Goal: Task Accomplishment & Management: Complete application form

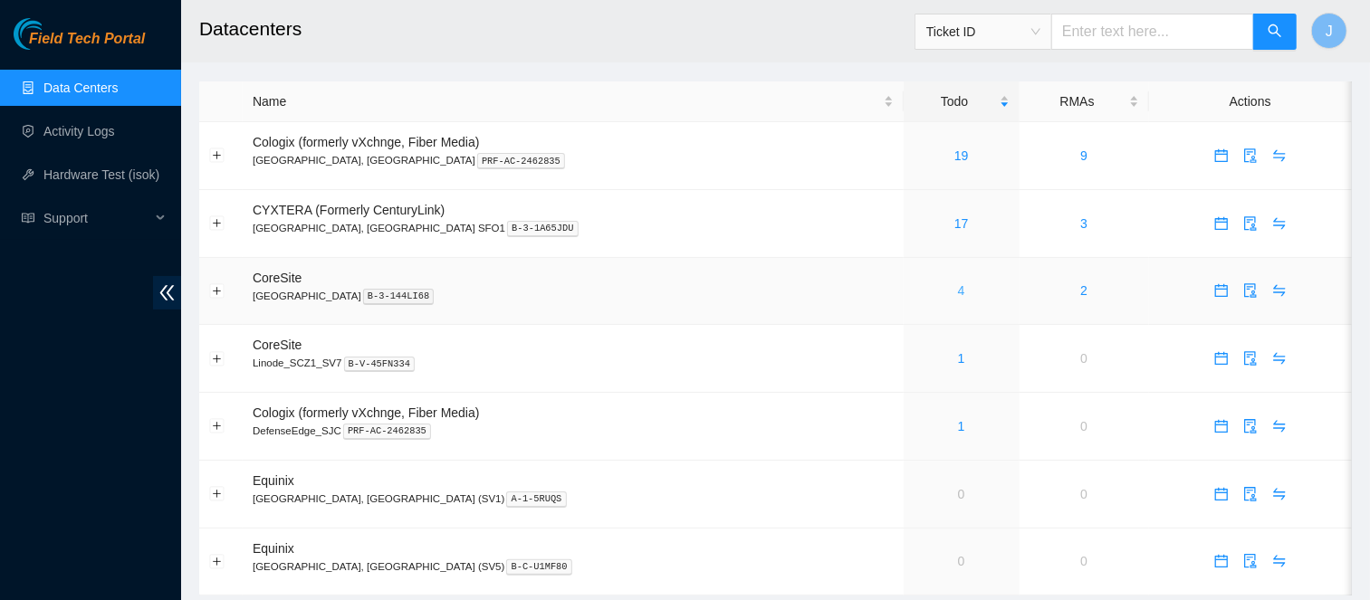
click at [958, 290] on link "4" at bounding box center [961, 290] width 7 height 14
click at [958, 293] on link "3" at bounding box center [961, 290] width 7 height 14
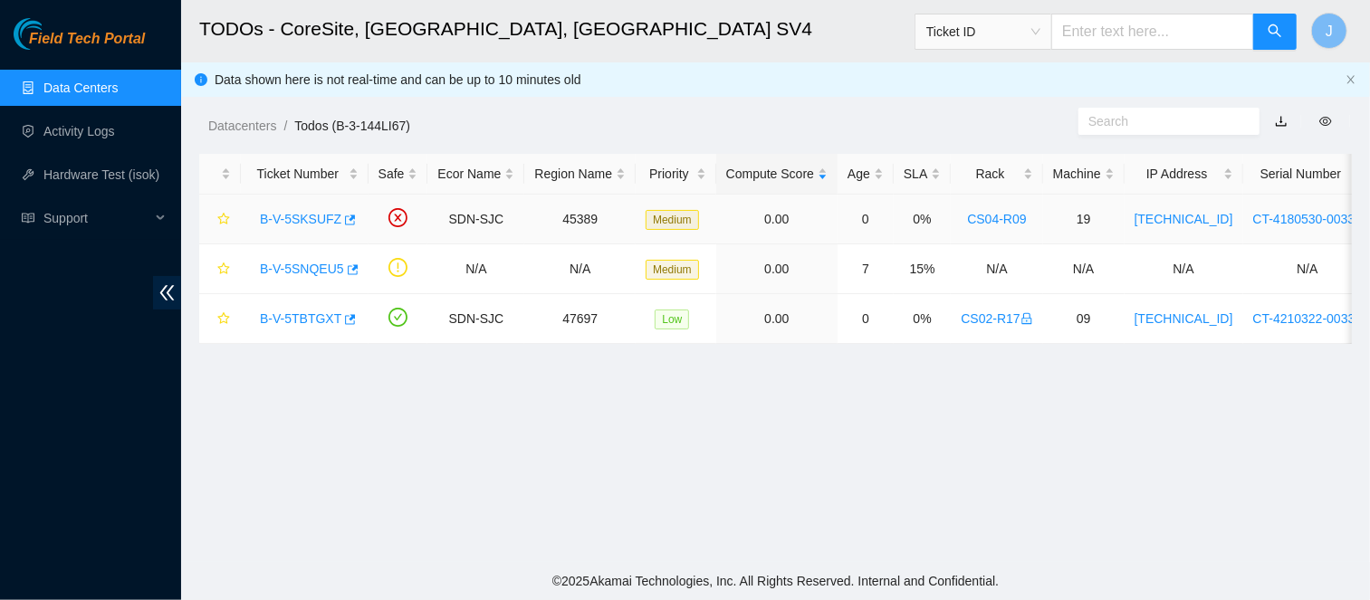
click at [316, 219] on link "B-V-5SKSUFZ" at bounding box center [301, 219] width 82 height 14
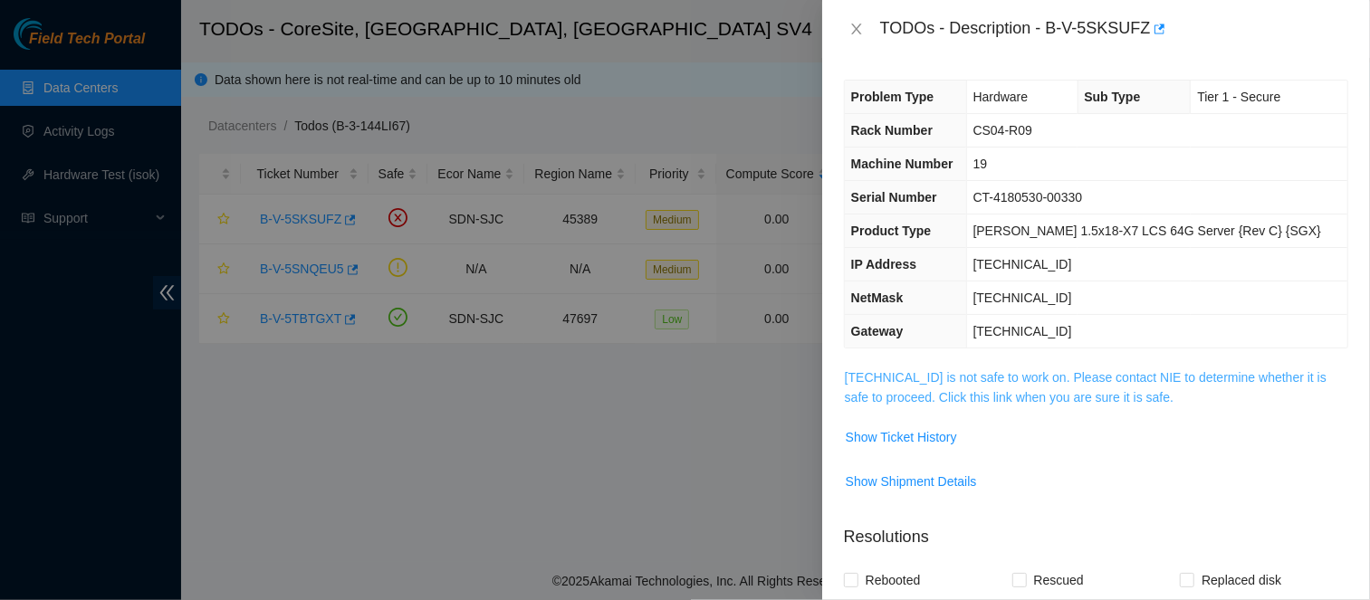
click at [975, 376] on link "184.28.174.86 is not safe to work on. Please contact NIE to determine whether i…" at bounding box center [1086, 387] width 482 height 34
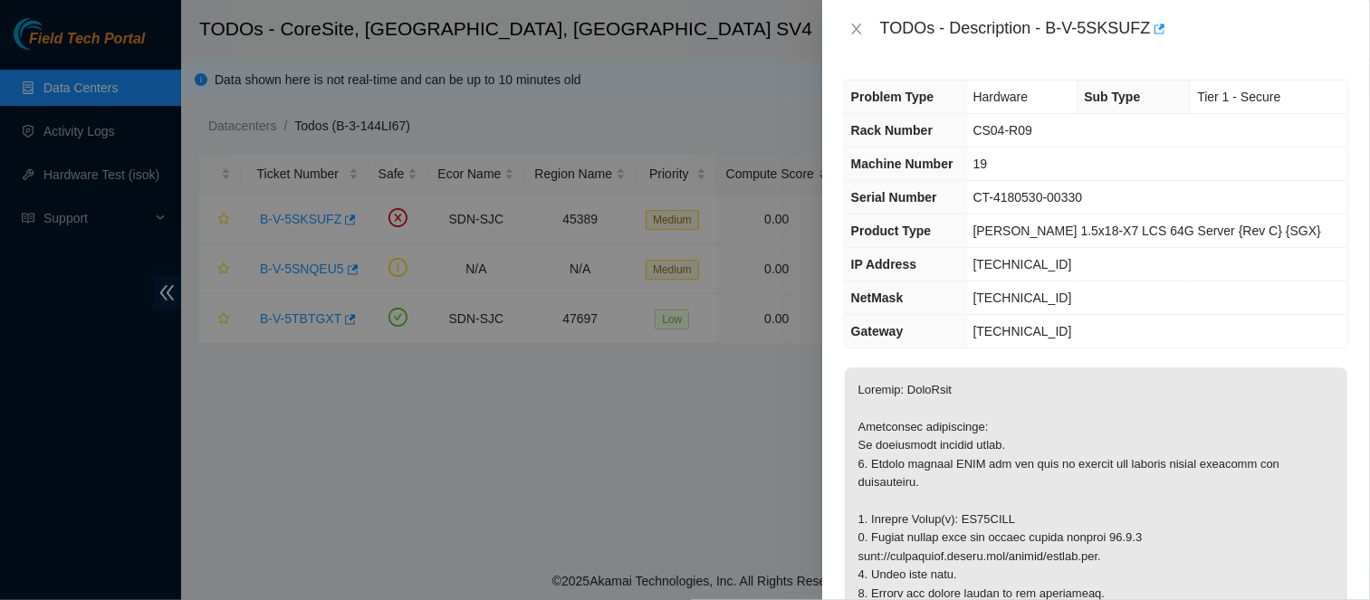
click at [1056, 29] on div "TODOs - Description - B-V-5SKSUFZ" at bounding box center [1114, 28] width 468 height 29
click at [1053, 27] on div "TODOs - Description - B-V-5SKSUFZ" at bounding box center [1114, 28] width 468 height 29
click at [1151, 26] on div "TODOs - Description - B-V-5SKSUFZ" at bounding box center [1114, 28] width 468 height 29
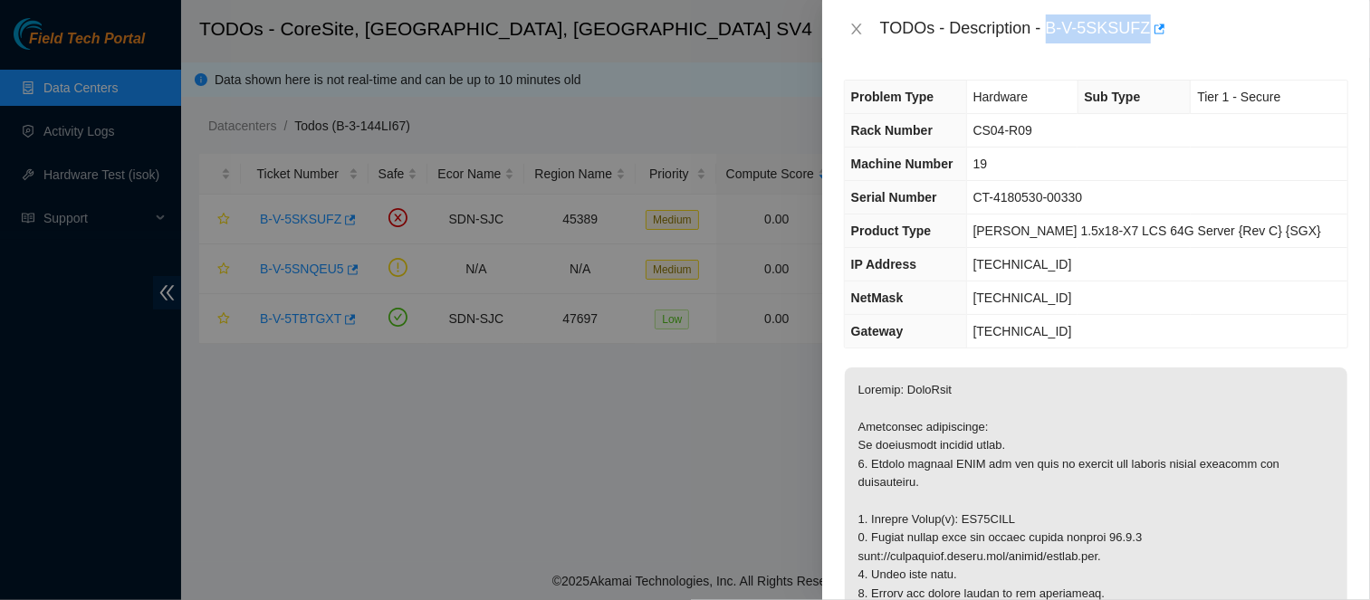
copy div "B-V-5SKSUFZ"
click at [992, 63] on div "Problem Type Hardware Sub Type Tier 1 - Secure Rack Number CS04-R09 Machine Num…" at bounding box center [1096, 329] width 548 height 542
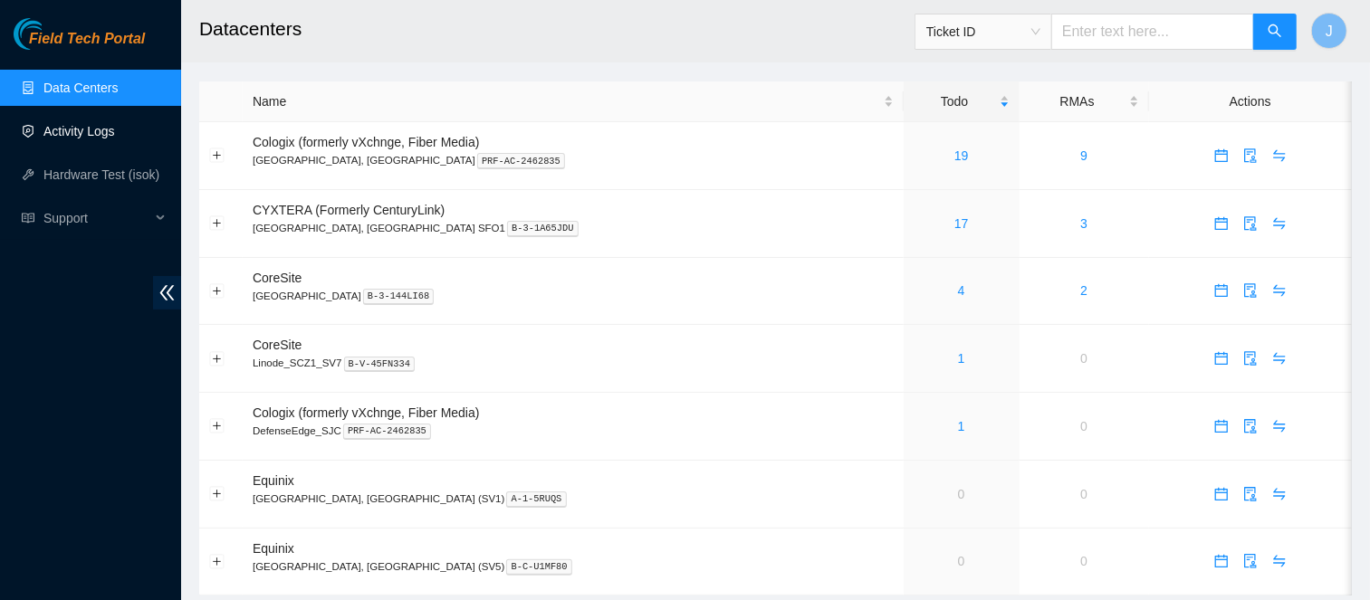
click at [73, 135] on link "Activity Logs" at bounding box center [79, 131] width 72 height 14
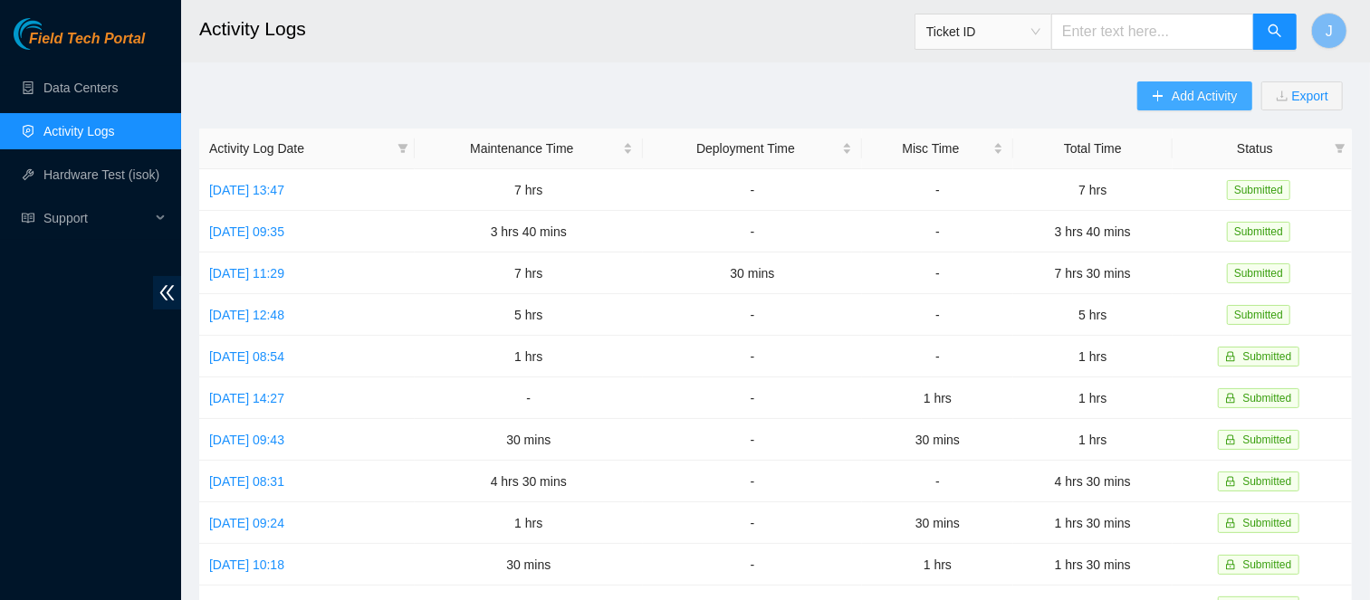
click at [1172, 100] on span "Add Activity" at bounding box center [1204, 96] width 65 height 20
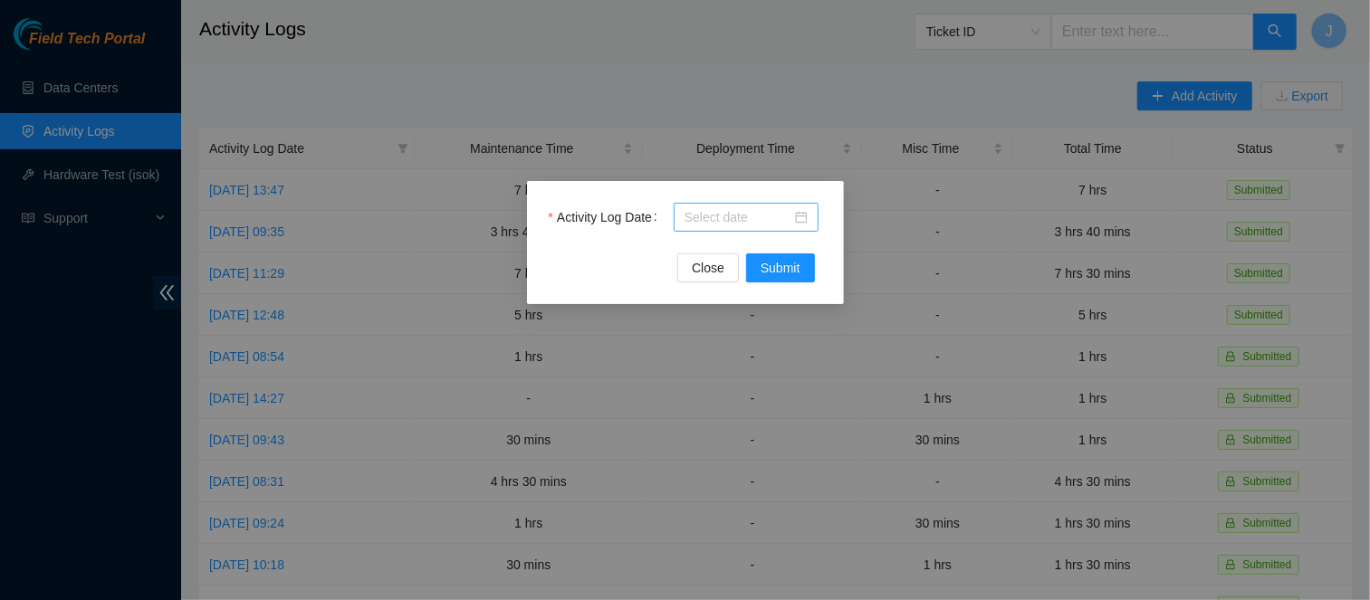
click at [782, 209] on input "Activity Log Date" at bounding box center [738, 217] width 107 height 20
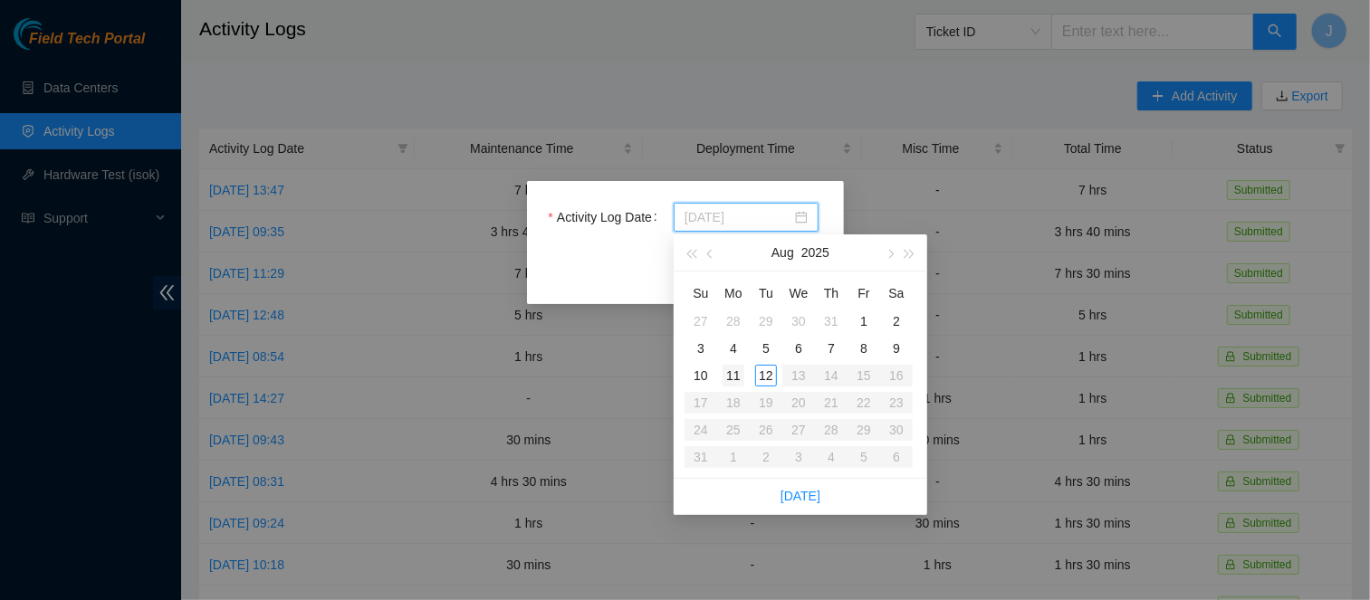
type input "2025-08-11"
click at [734, 374] on div "11" at bounding box center [734, 376] width 22 height 22
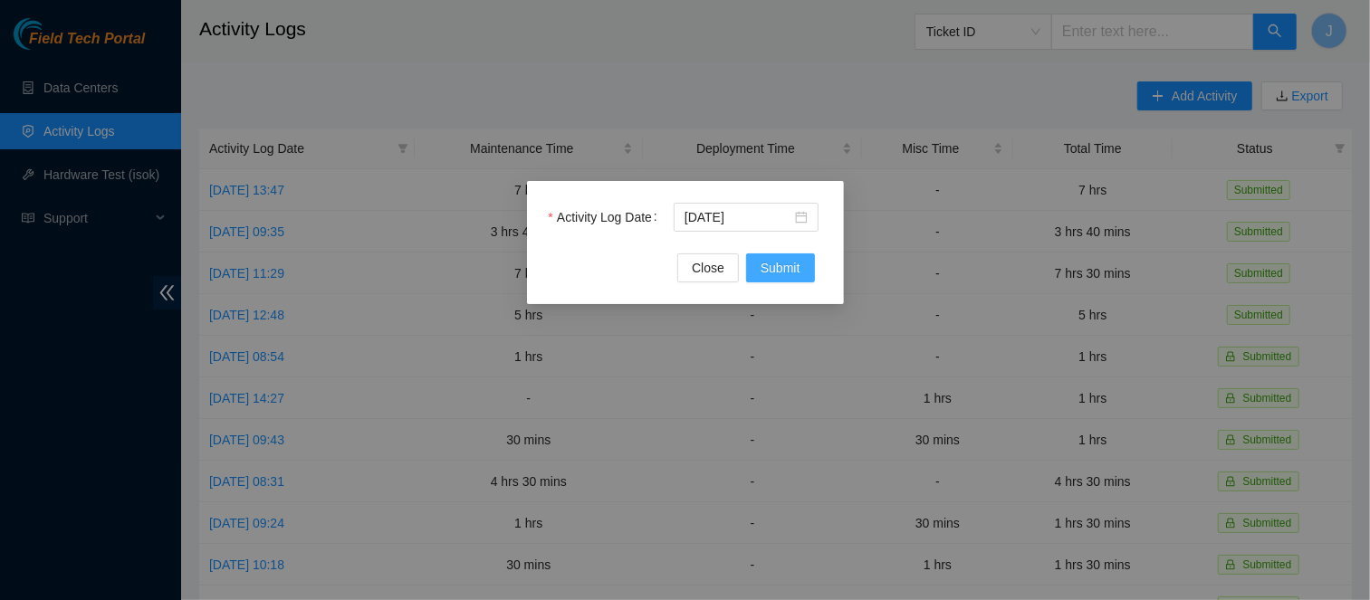
click at [779, 273] on span "Submit" at bounding box center [781, 268] width 40 height 20
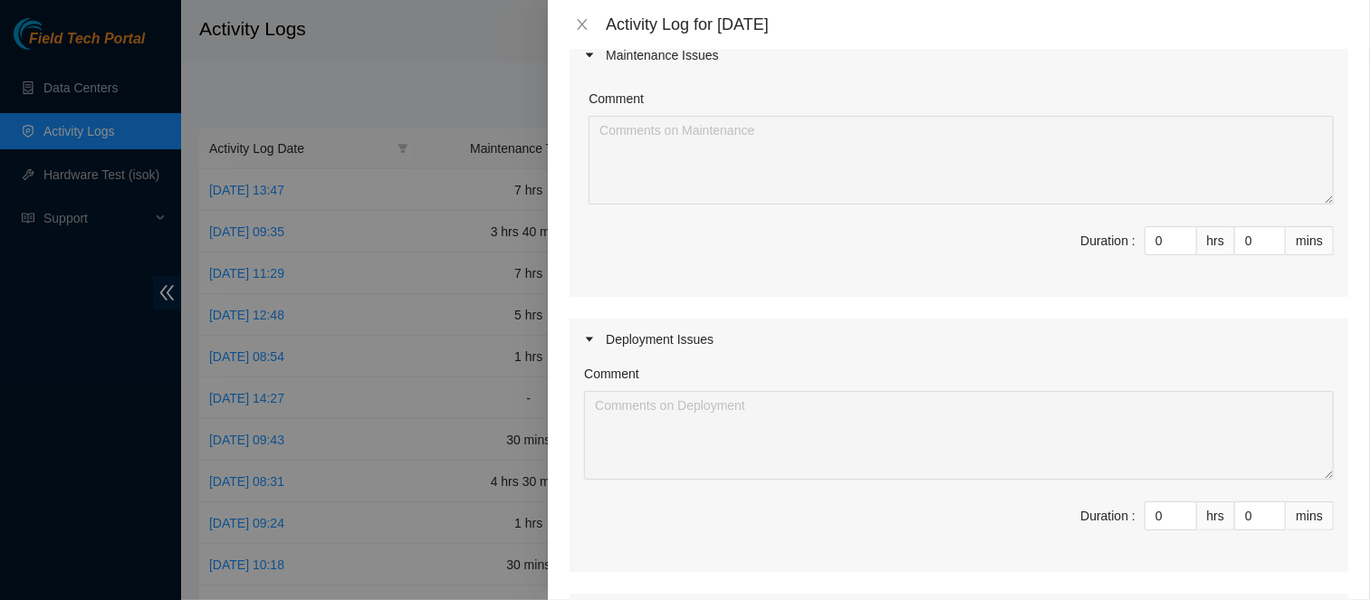
scroll to position [165, 0]
click at [1172, 523] on input "0" at bounding box center [1171, 521] width 51 height 27
type input "2"
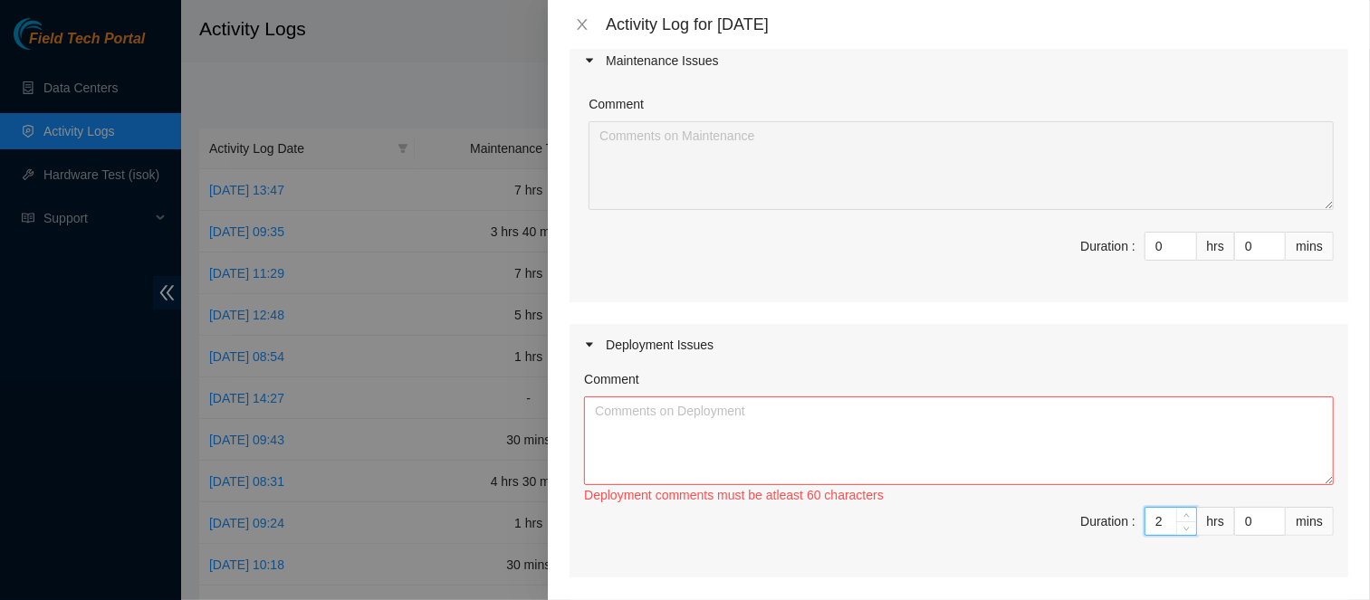
type input "2"
click at [651, 422] on textarea "Comment" at bounding box center [959, 441] width 750 height 89
paste textarea "DP80687"
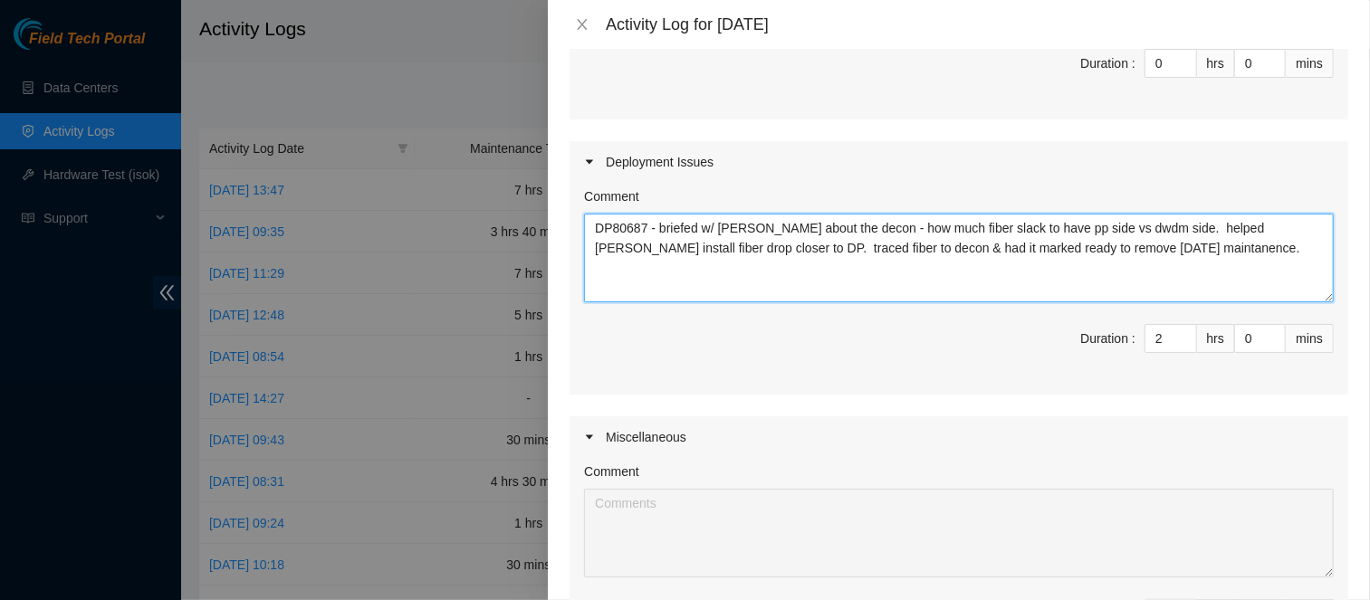
scroll to position [612, 0]
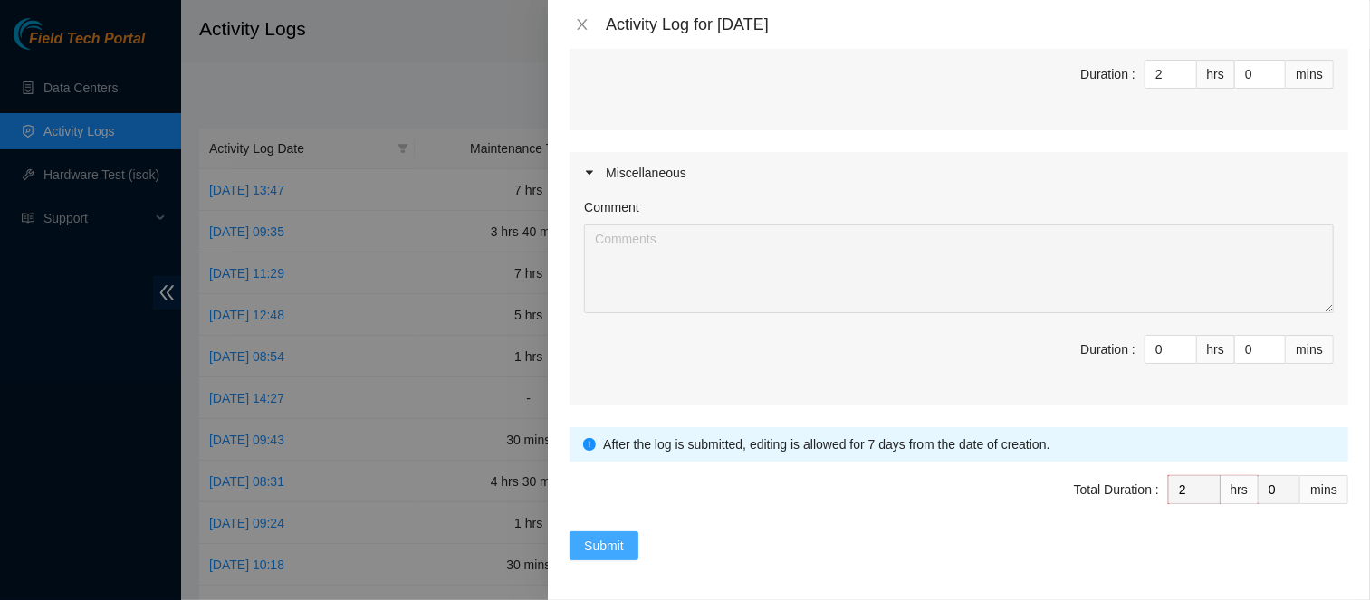
type textarea "DP80687 - briefed w/ Paulina about the decon - how much fiber slack to have pp …"
click at [620, 538] on span "Submit" at bounding box center [604, 546] width 40 height 20
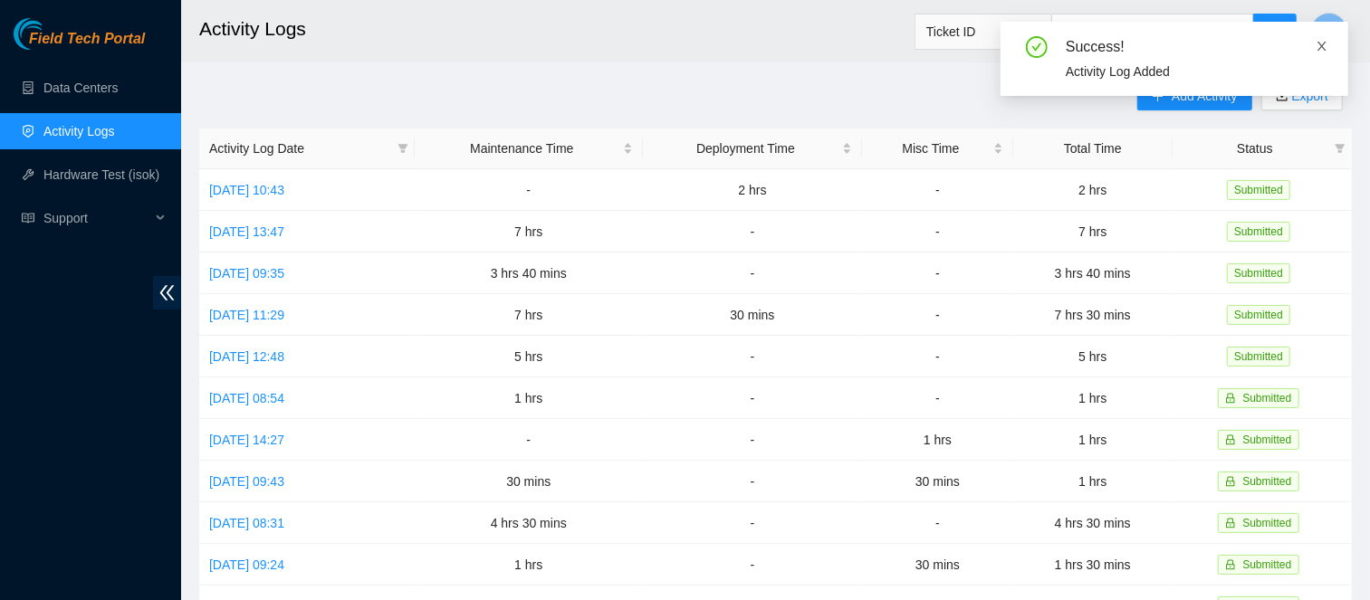
click at [1318, 51] on icon "close" at bounding box center [1322, 46] width 13 height 13
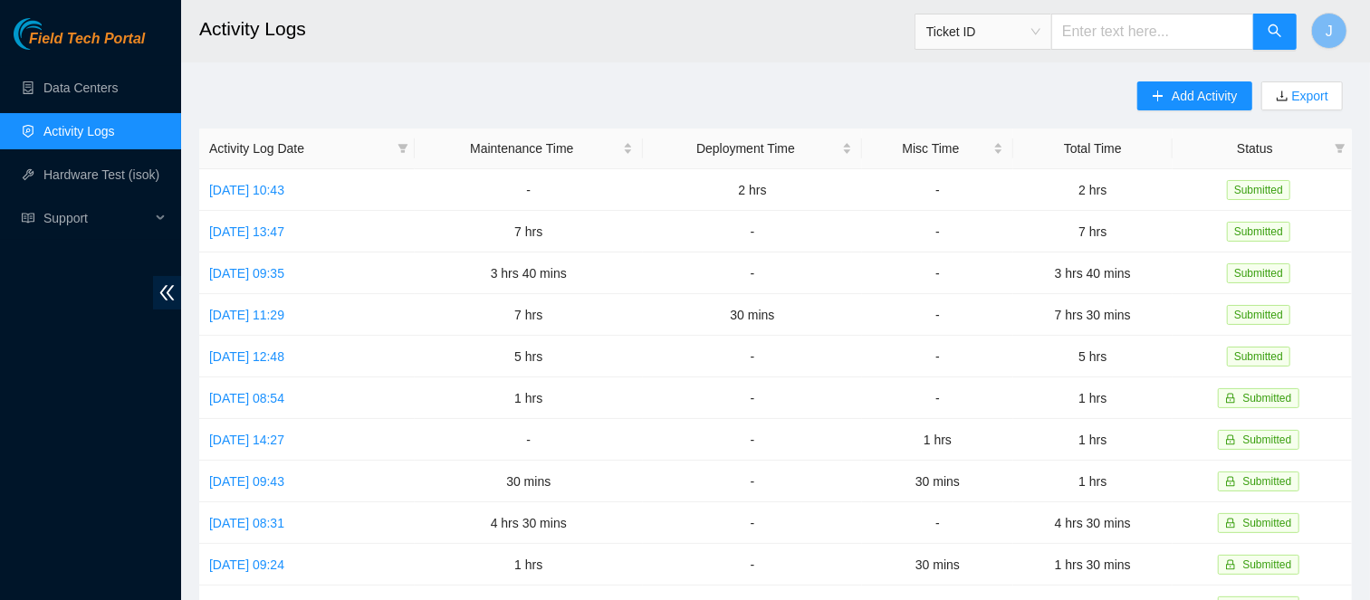
click at [966, 92] on div "Add Activity Export Activity Log Date Maintenance Time Deployment Time Misc Tim…" at bounding box center [775, 571] width 1153 height 979
